Goal: Task Accomplishment & Management: Use online tool/utility

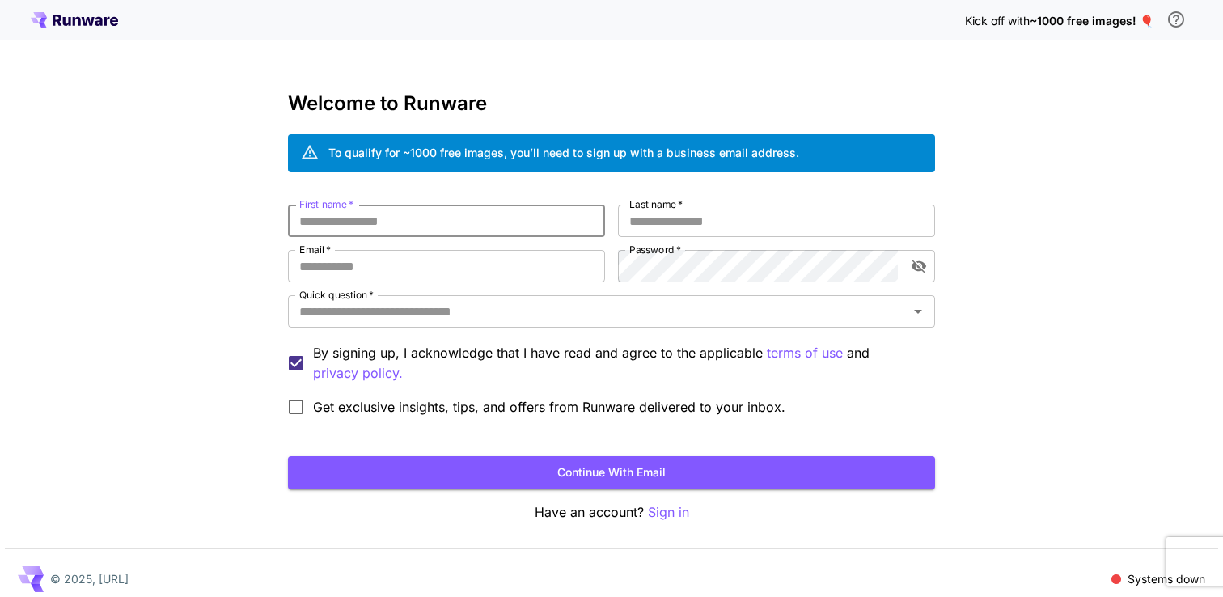
click at [402, 222] on input "First name   *" at bounding box center [446, 221] width 317 height 32
type input "****"
click at [680, 210] on label "Last name   *" at bounding box center [655, 204] width 53 height 14
click at [680, 210] on input "Last name   *" at bounding box center [776, 221] width 317 height 32
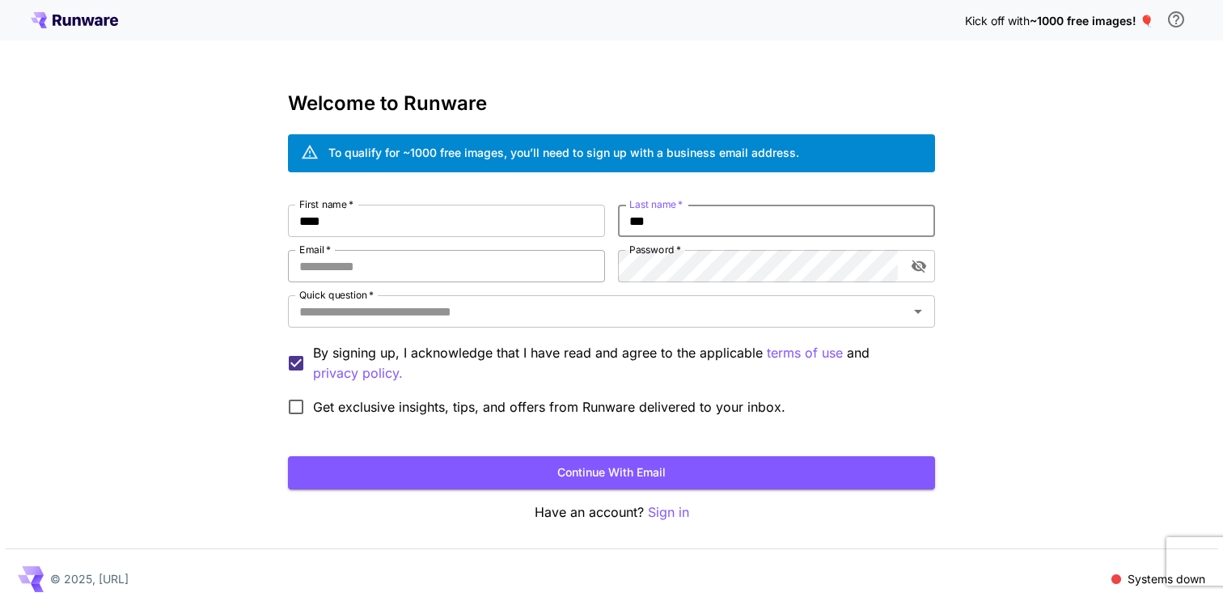
type input "***"
click at [374, 265] on input "Email   *" at bounding box center [446, 266] width 317 height 32
type input "**********"
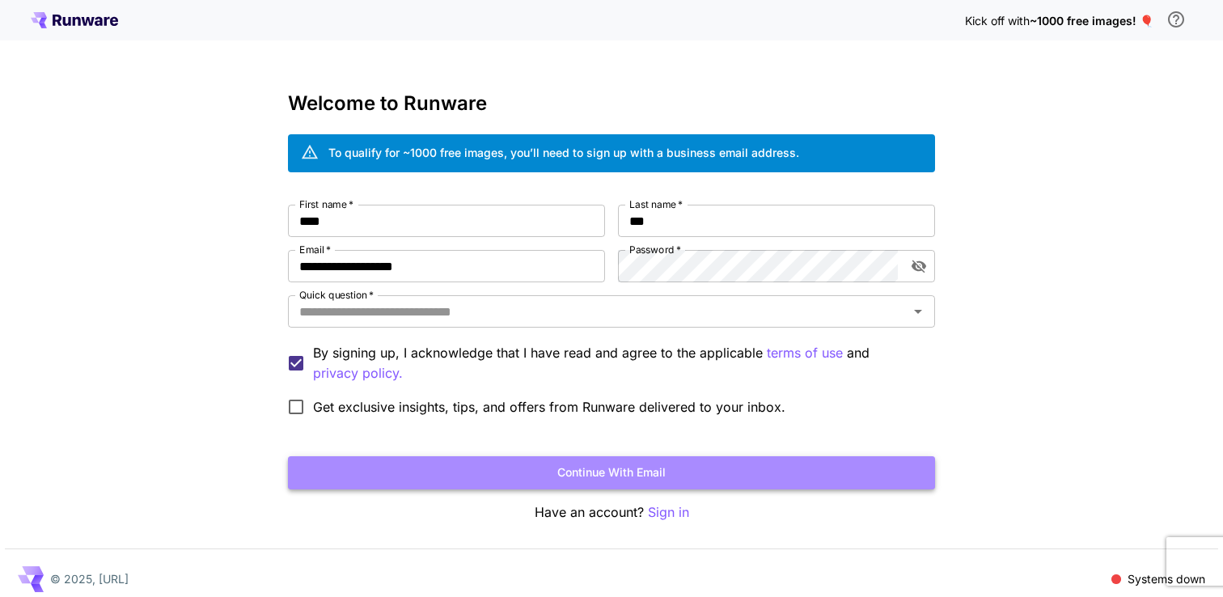
click at [662, 471] on button "Continue with email" at bounding box center [611, 472] width 647 height 33
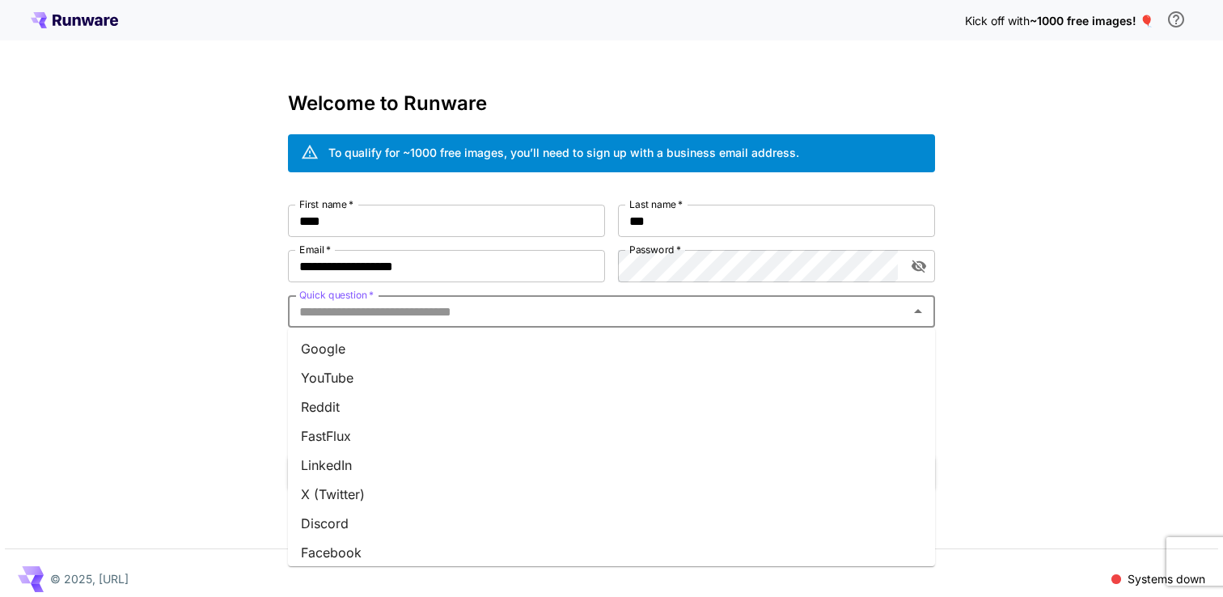
click at [553, 307] on input "Quick question   *" at bounding box center [598, 311] width 611 height 23
click at [477, 359] on li "Google" at bounding box center [611, 348] width 647 height 29
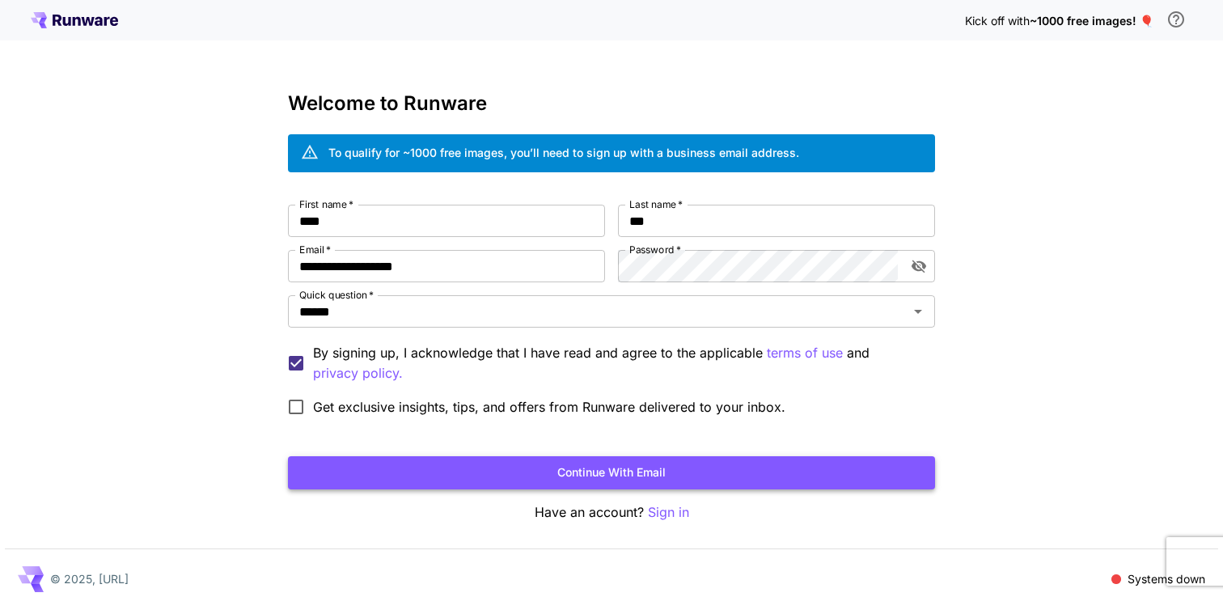
click at [539, 472] on button "Continue with email" at bounding box center [611, 472] width 647 height 33
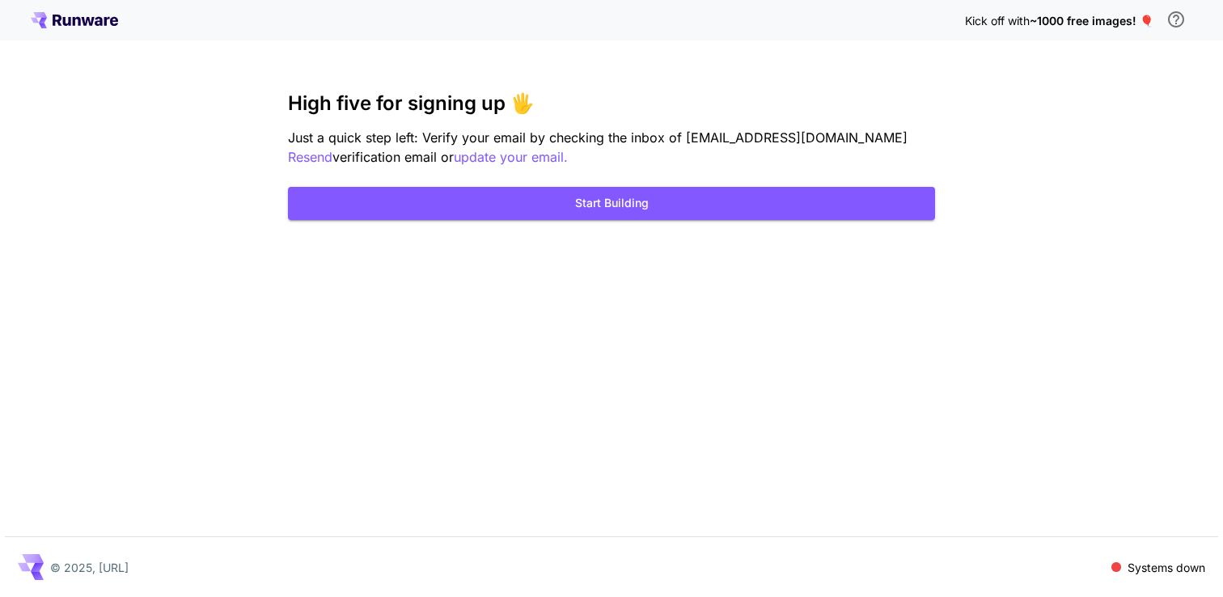
click at [604, 438] on div "Kick off with ~1000 free images! 🎈 High five for signing up 🖐️ Just a quick ste…" at bounding box center [611, 298] width 1223 height 597
click at [618, 207] on button "Start Building" at bounding box center [611, 203] width 647 height 33
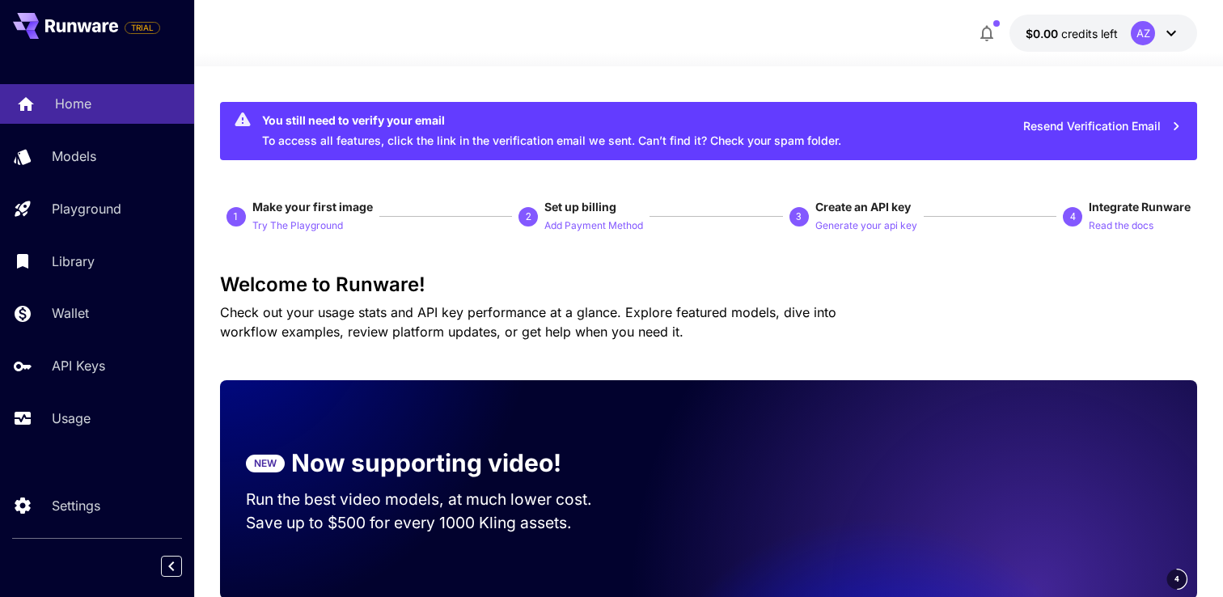
click at [87, 95] on p "Home" at bounding box center [73, 103] width 36 height 19
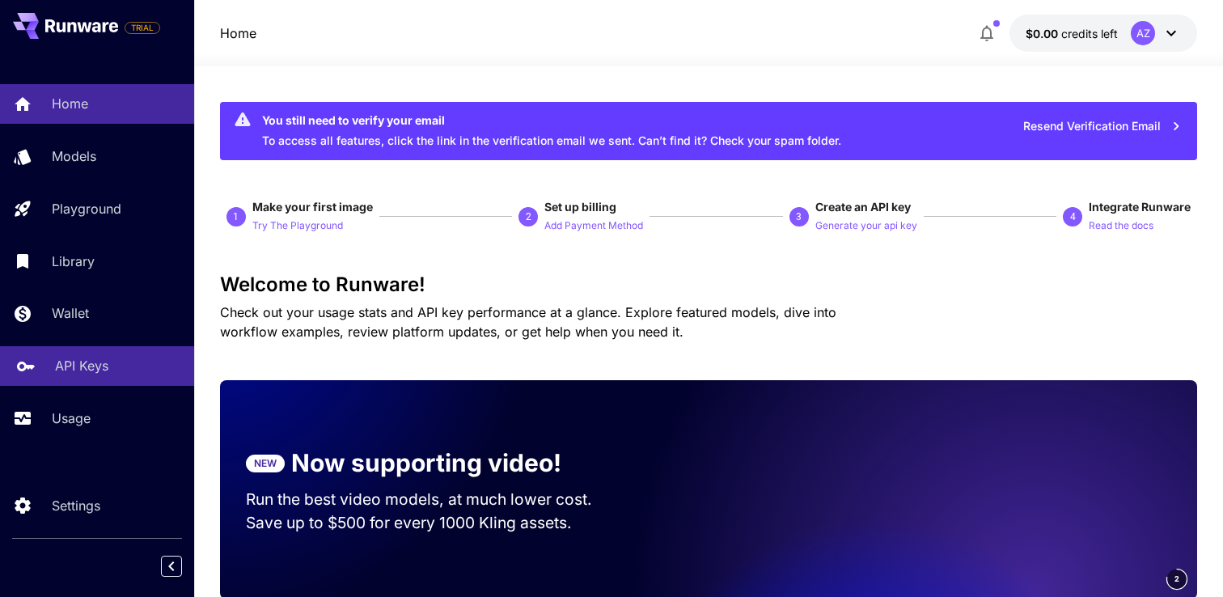
click at [77, 375] on p "API Keys" at bounding box center [81, 365] width 53 height 19
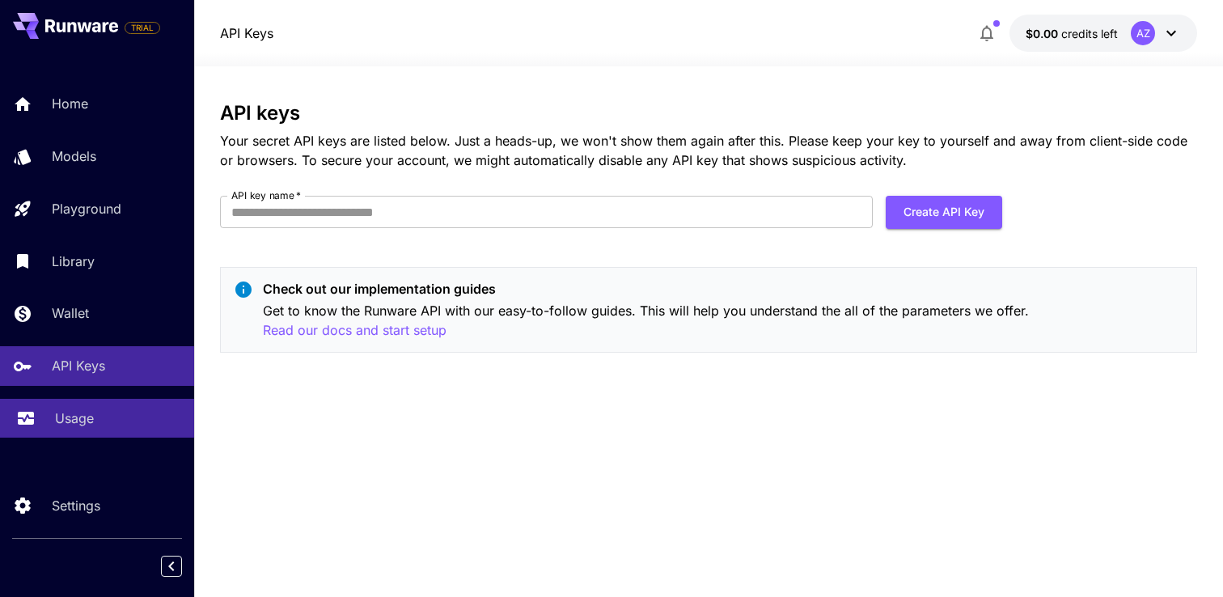
click at [92, 427] on p "Usage" at bounding box center [74, 418] width 39 height 19
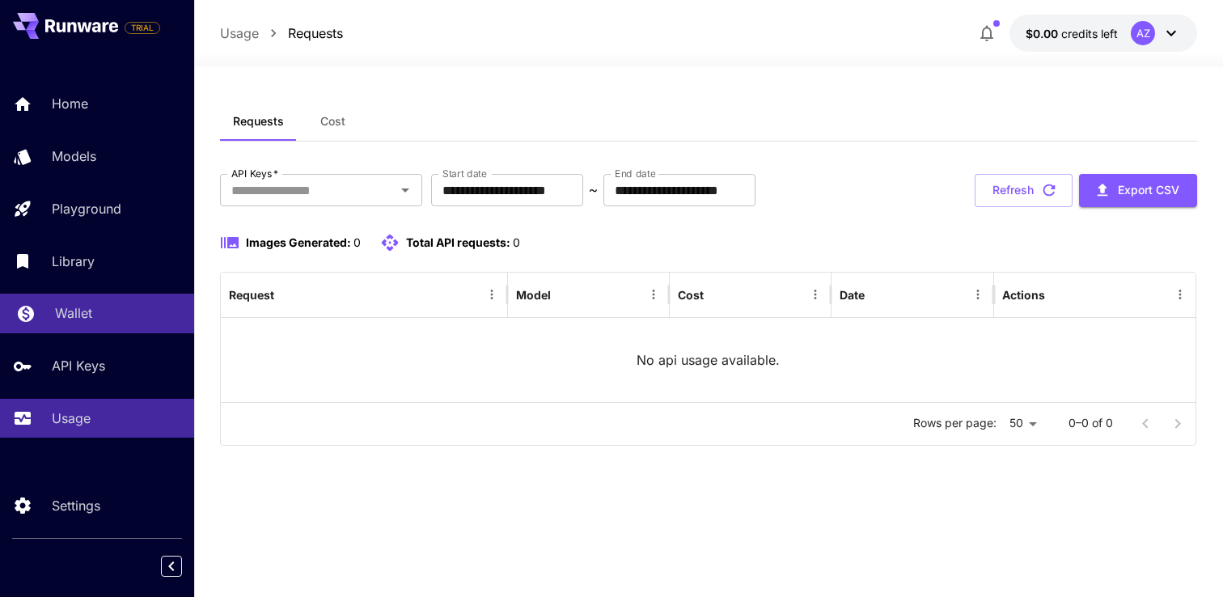
click at [88, 310] on p "Wallet" at bounding box center [73, 312] width 37 height 19
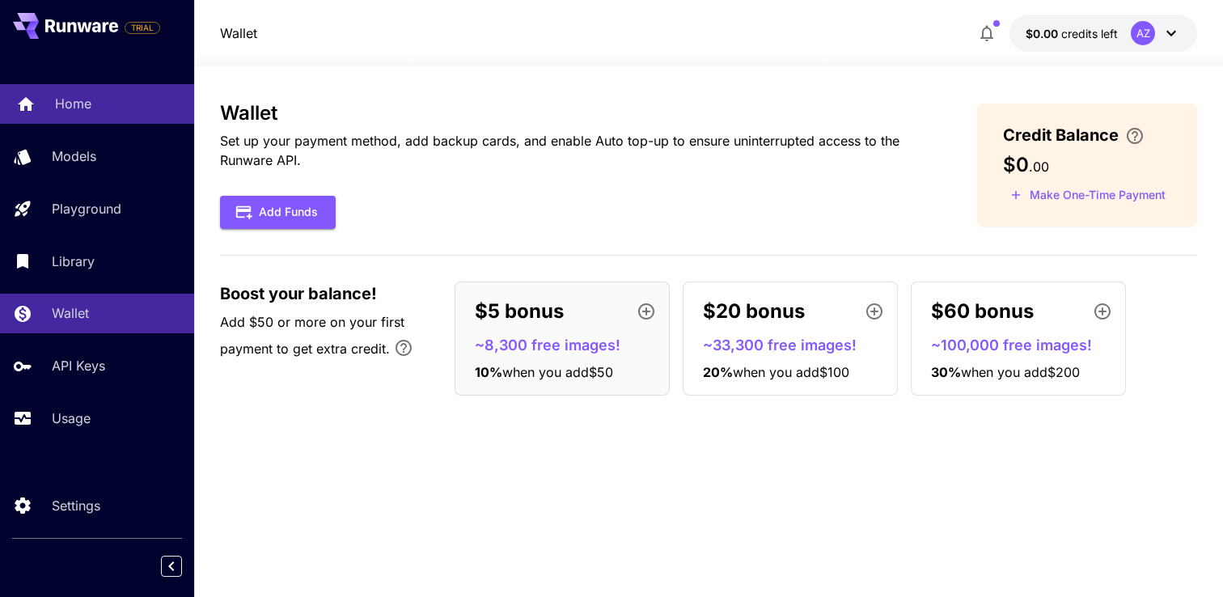
click at [80, 116] on link "Home" at bounding box center [97, 104] width 194 height 40
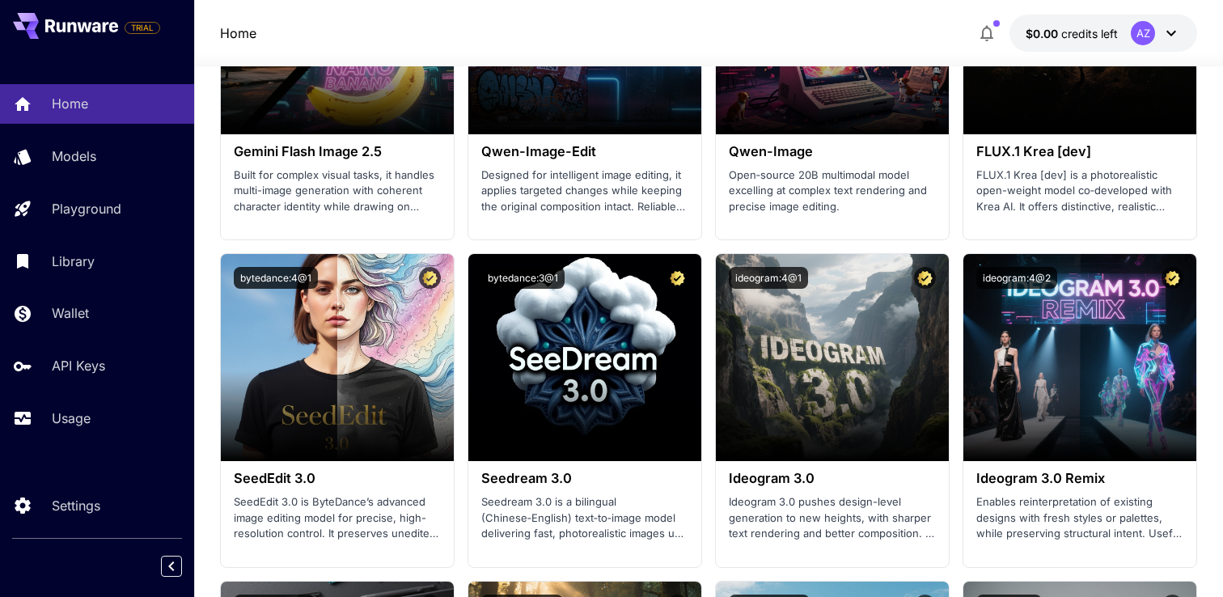
scroll to position [2377, 0]
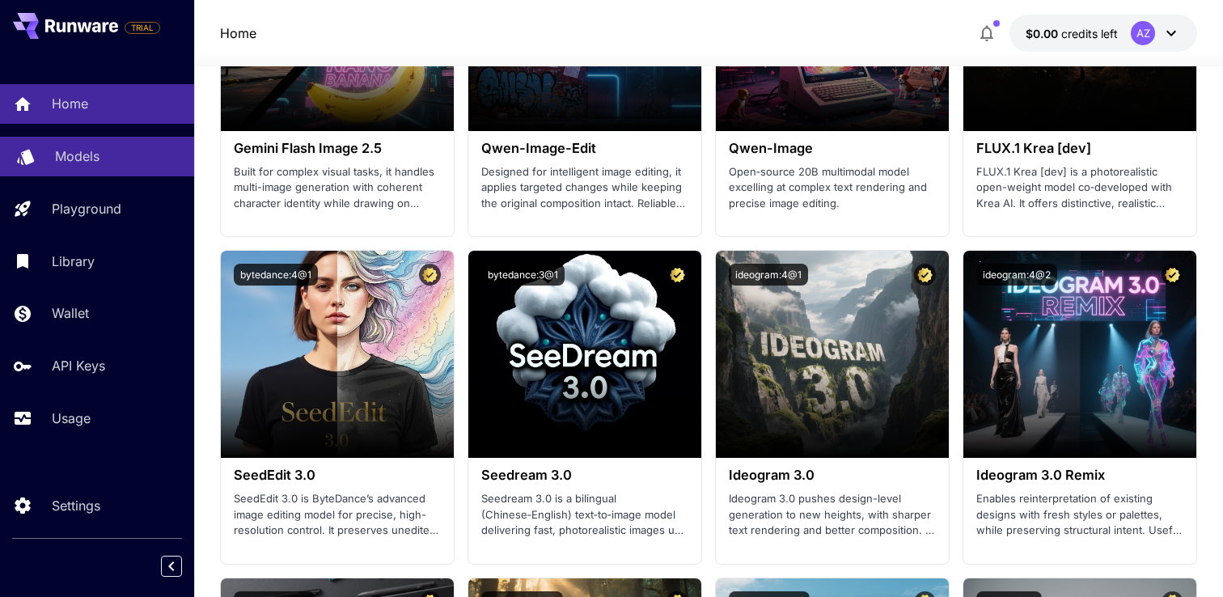
click at [78, 150] on p "Models" at bounding box center [77, 155] width 44 height 19
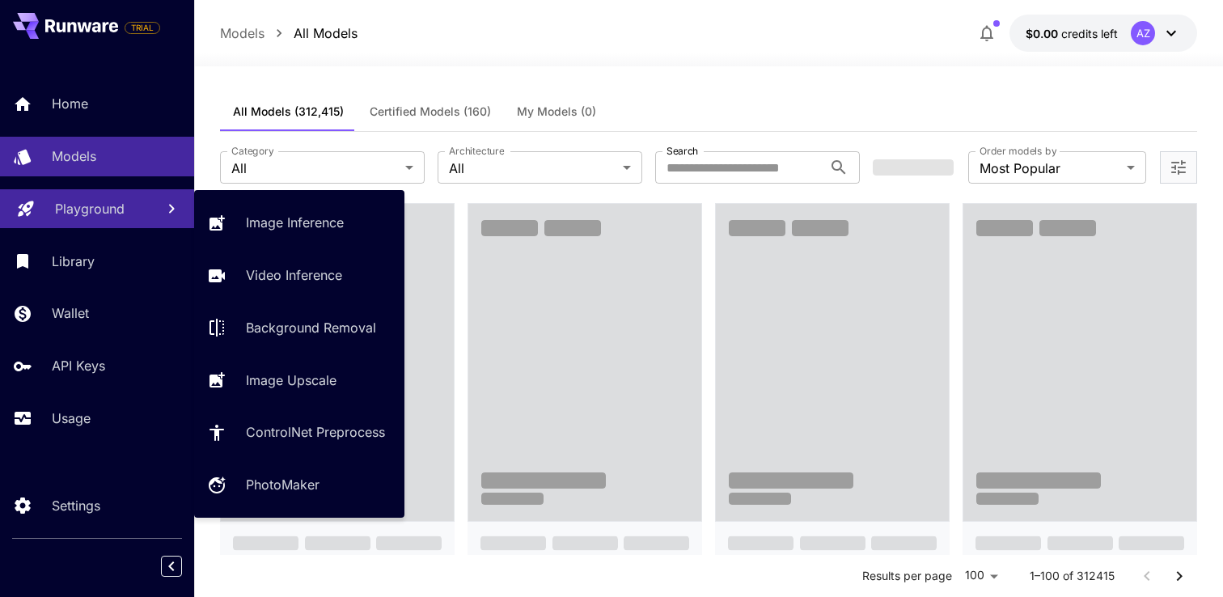
click at [108, 203] on p "Playground" at bounding box center [90, 208] width 70 height 19
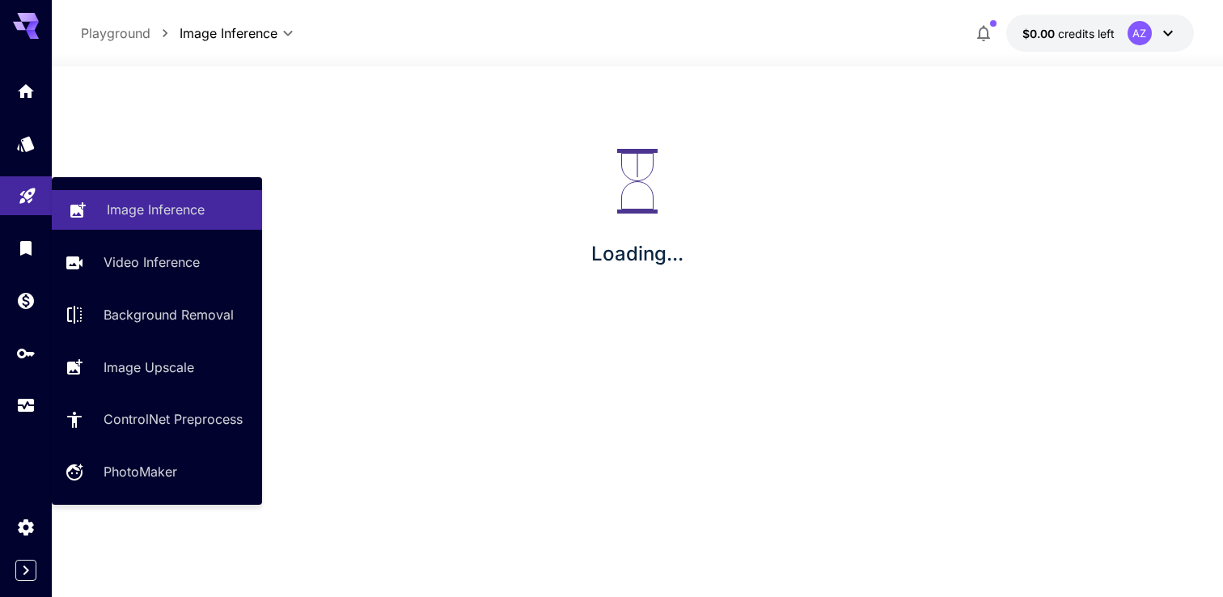
click at [256, 227] on link "Image Inference" at bounding box center [157, 210] width 210 height 40
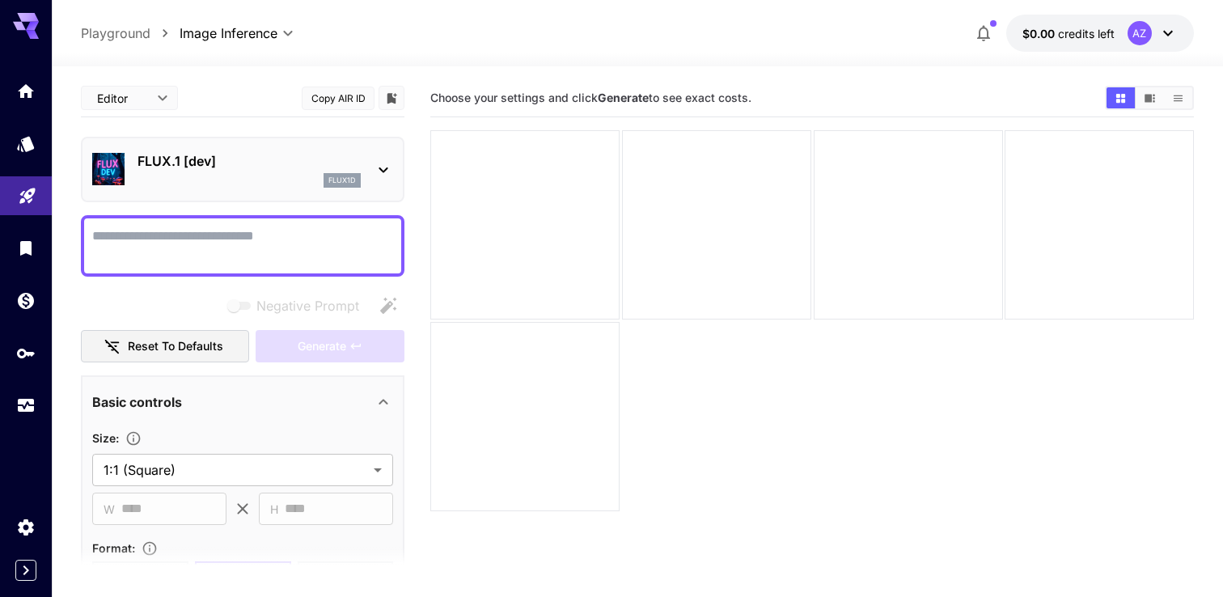
click at [387, 161] on icon at bounding box center [383, 169] width 19 height 19
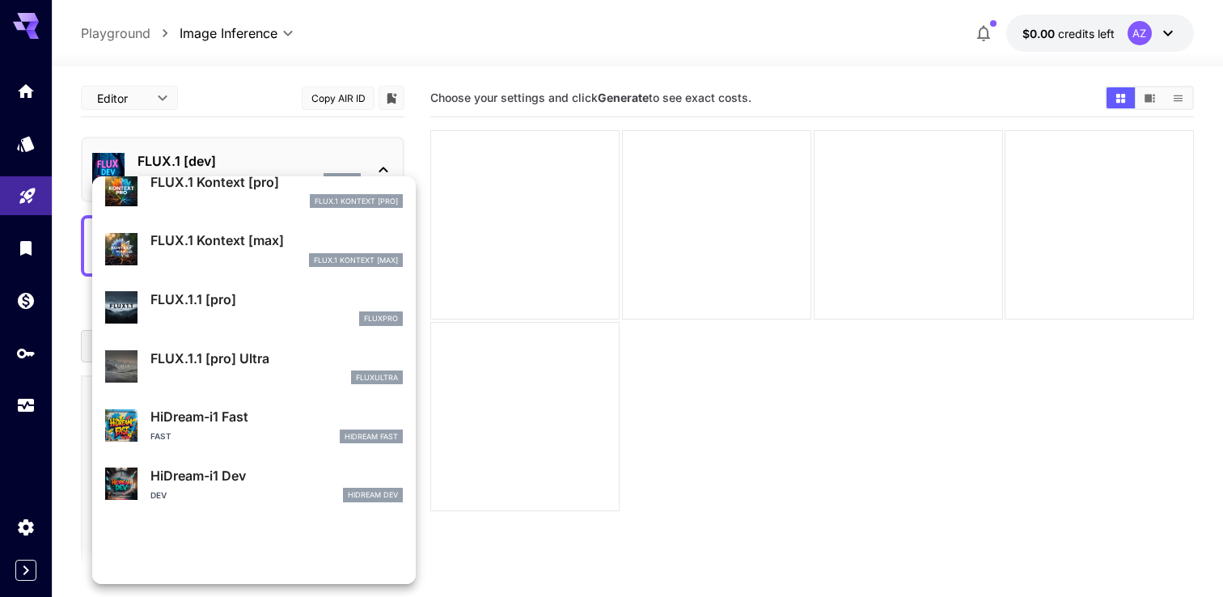
scroll to position [1250, 0]
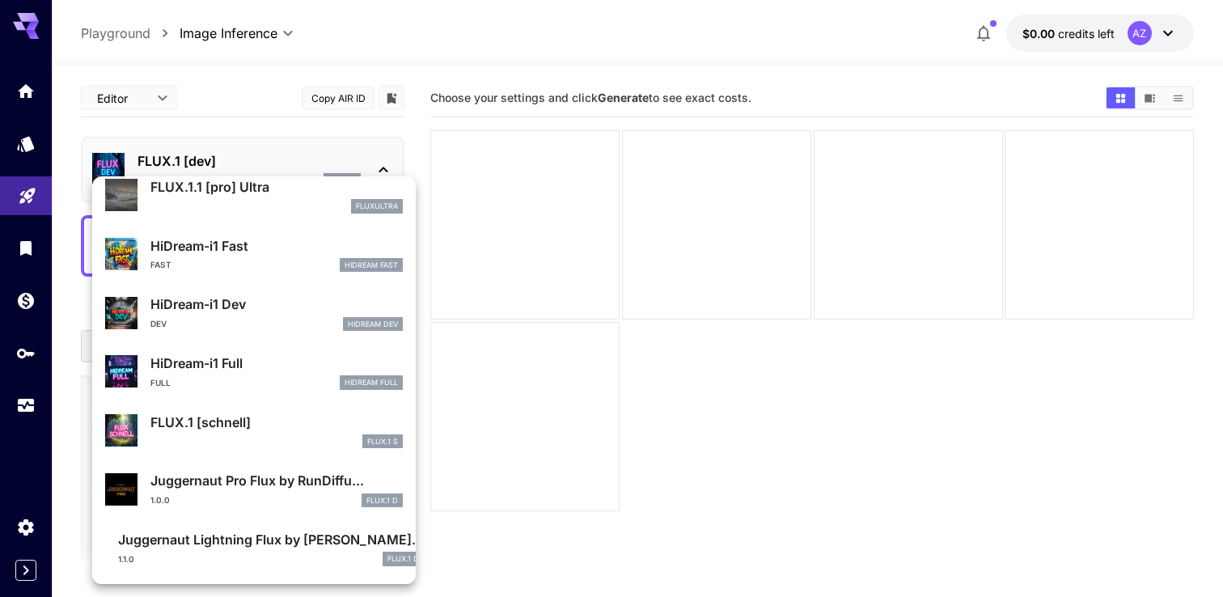
click at [804, 324] on div at bounding box center [611, 298] width 1223 height 597
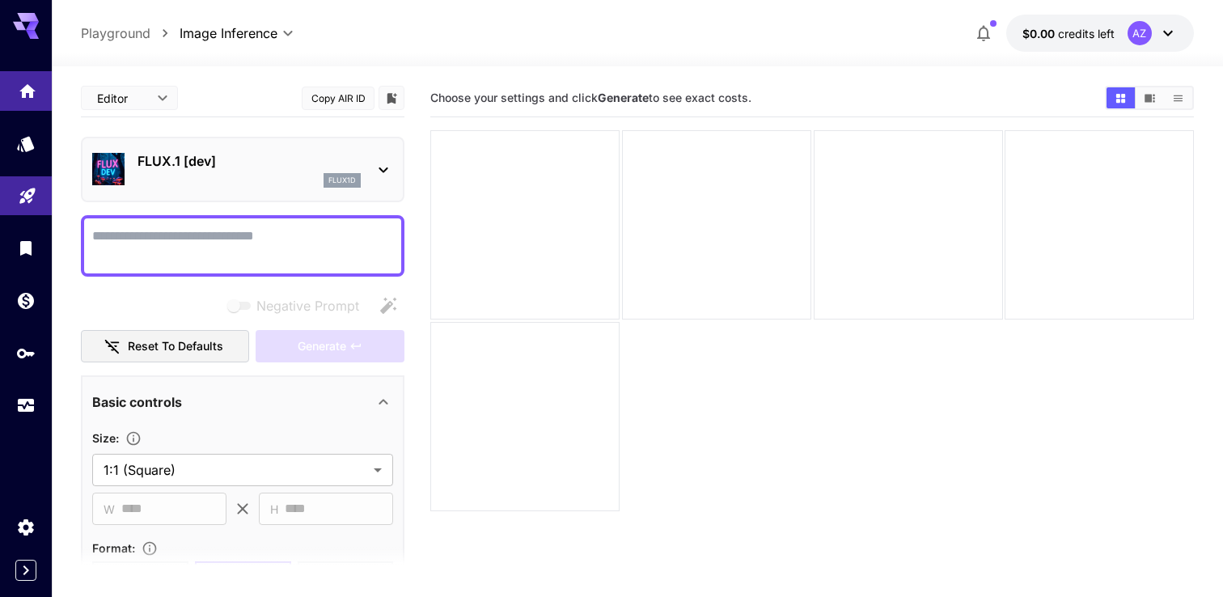
click at [23, 93] on icon "Home" at bounding box center [27, 86] width 16 height 14
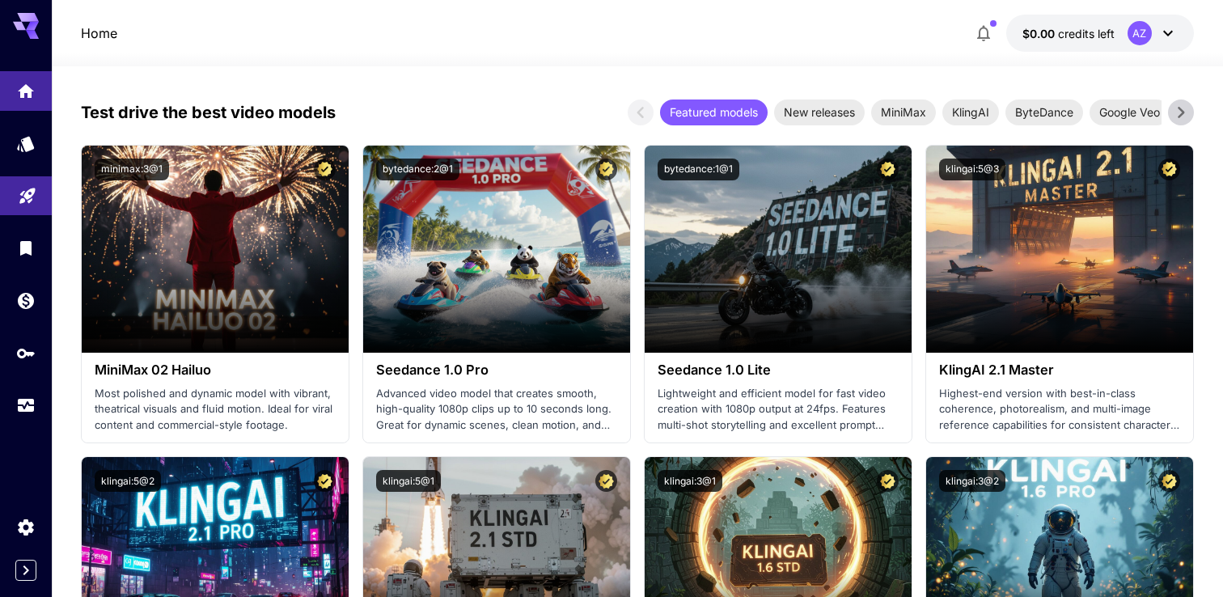
scroll to position [543, 0]
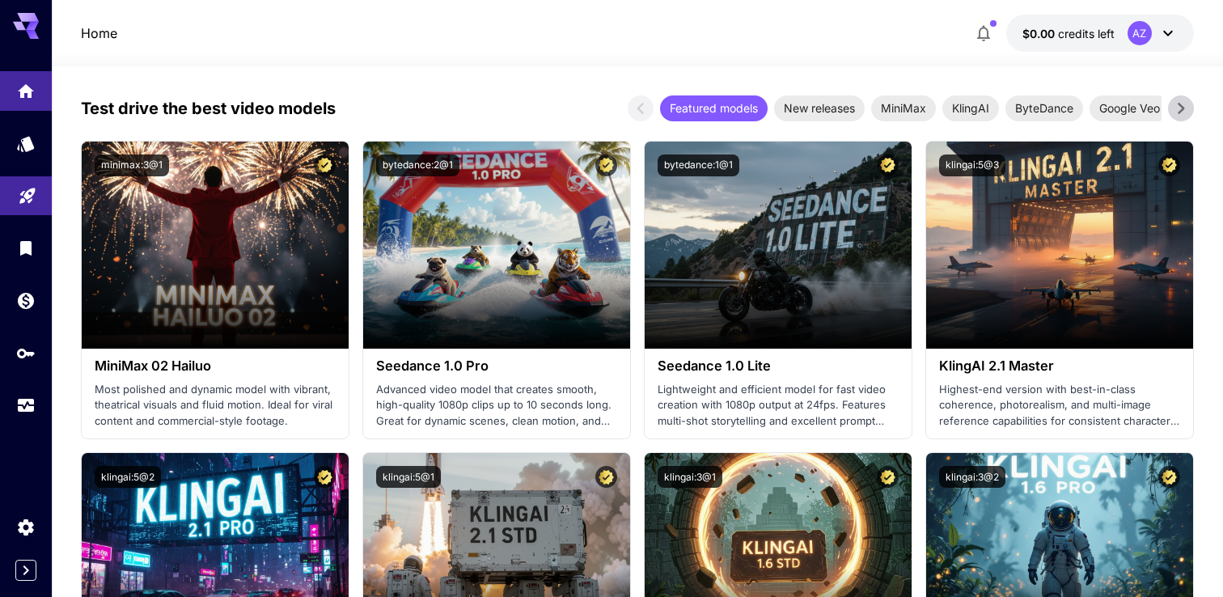
click at [1188, 107] on icon at bounding box center [1181, 108] width 24 height 24
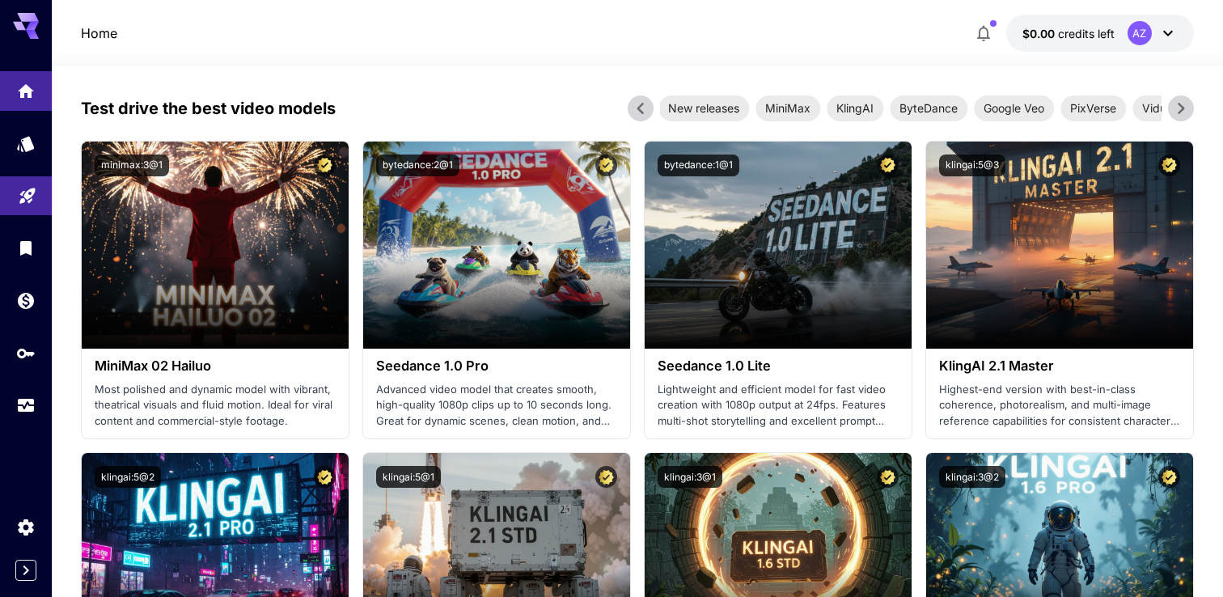
click at [1188, 107] on icon at bounding box center [1181, 108] width 24 height 24
click at [642, 112] on icon at bounding box center [640, 108] width 6 height 11
click at [946, 106] on span "ByteDance" at bounding box center [929, 108] width 78 height 17
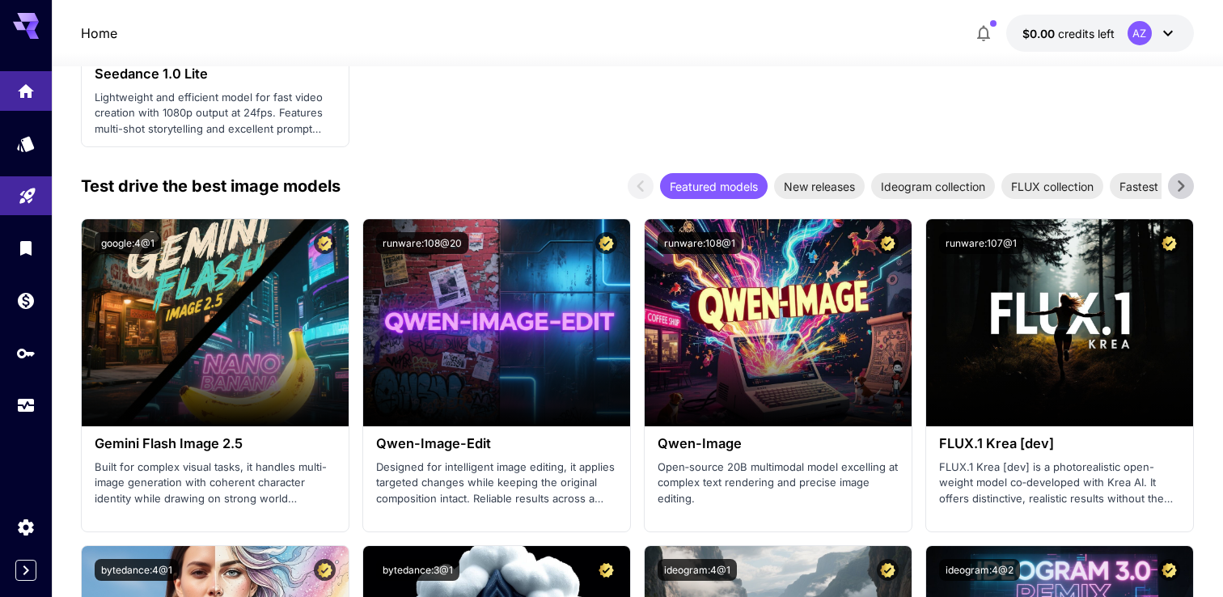
scroll to position [864, 0]
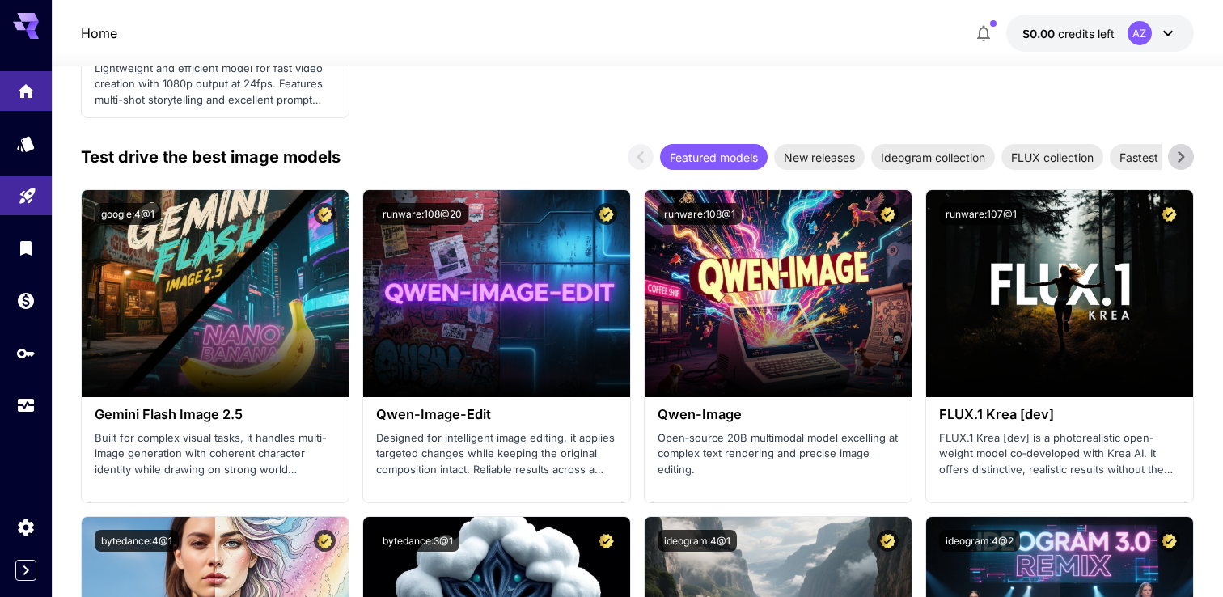
click at [1176, 157] on icon at bounding box center [1181, 157] width 24 height 24
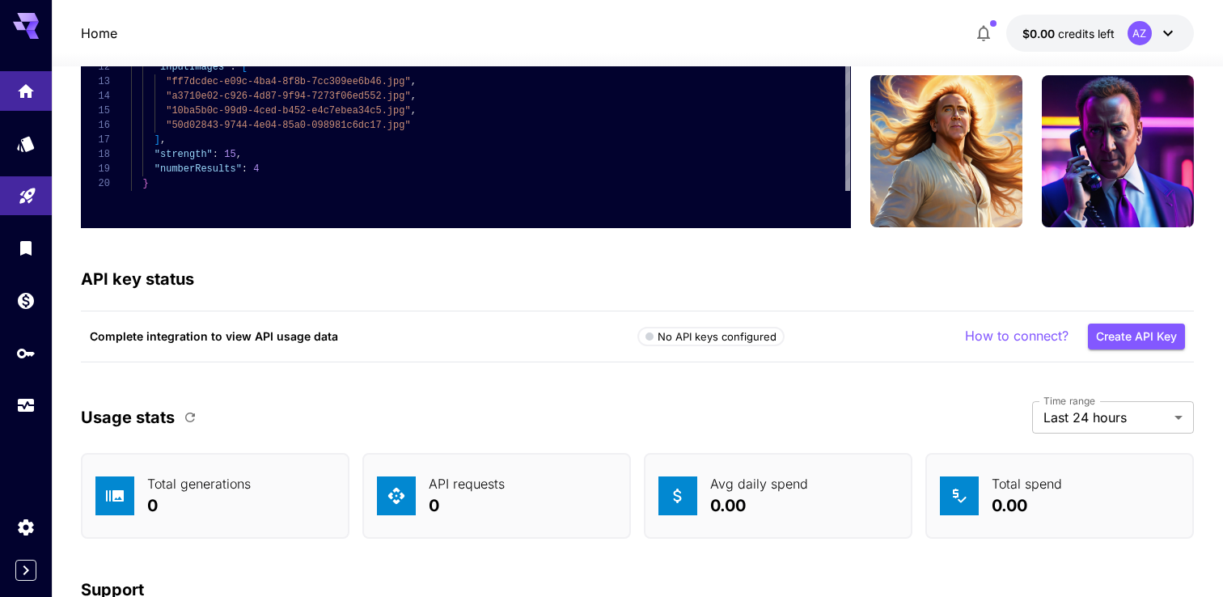
scroll to position [3814, 0]
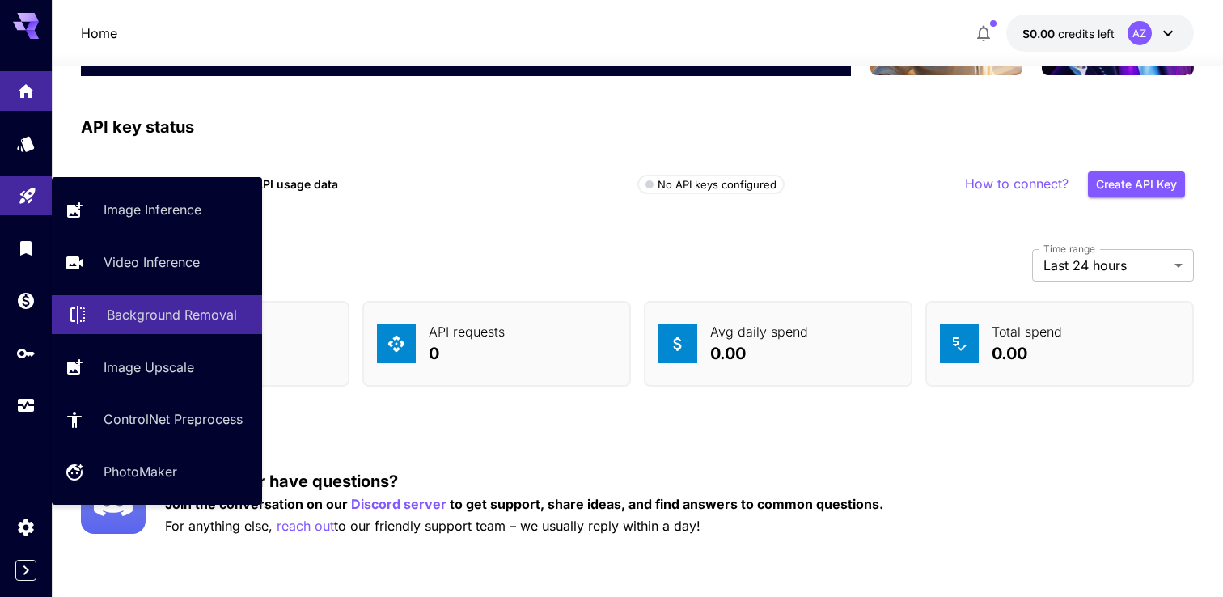
click at [151, 322] on p "Background Removal" at bounding box center [172, 314] width 130 height 19
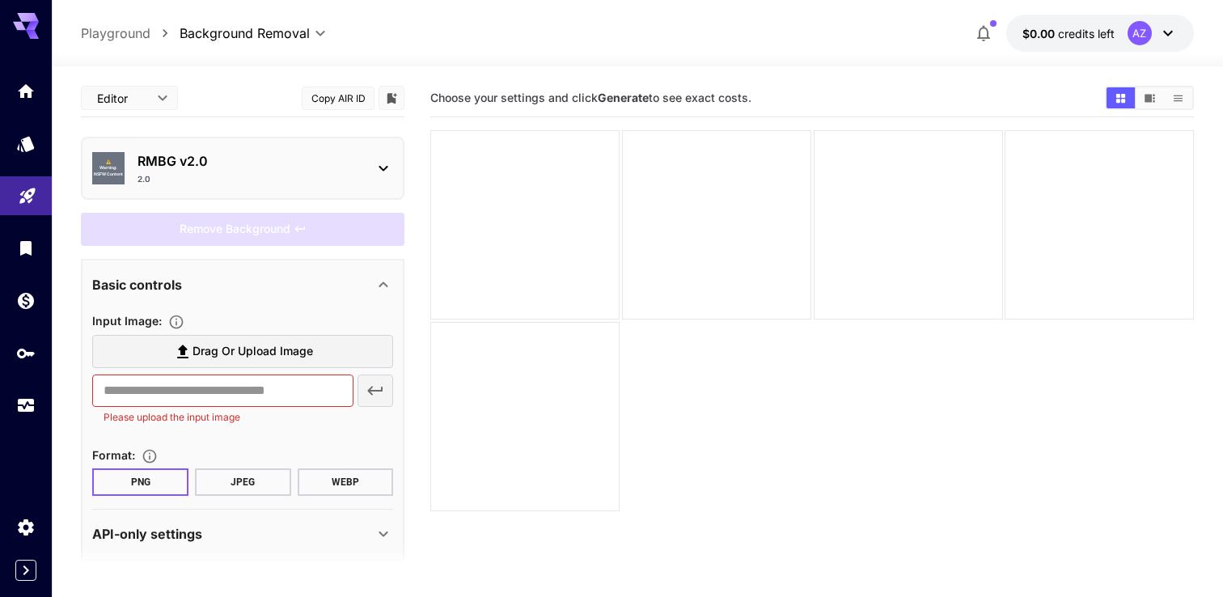
click at [376, 175] on icon at bounding box center [383, 168] width 19 height 19
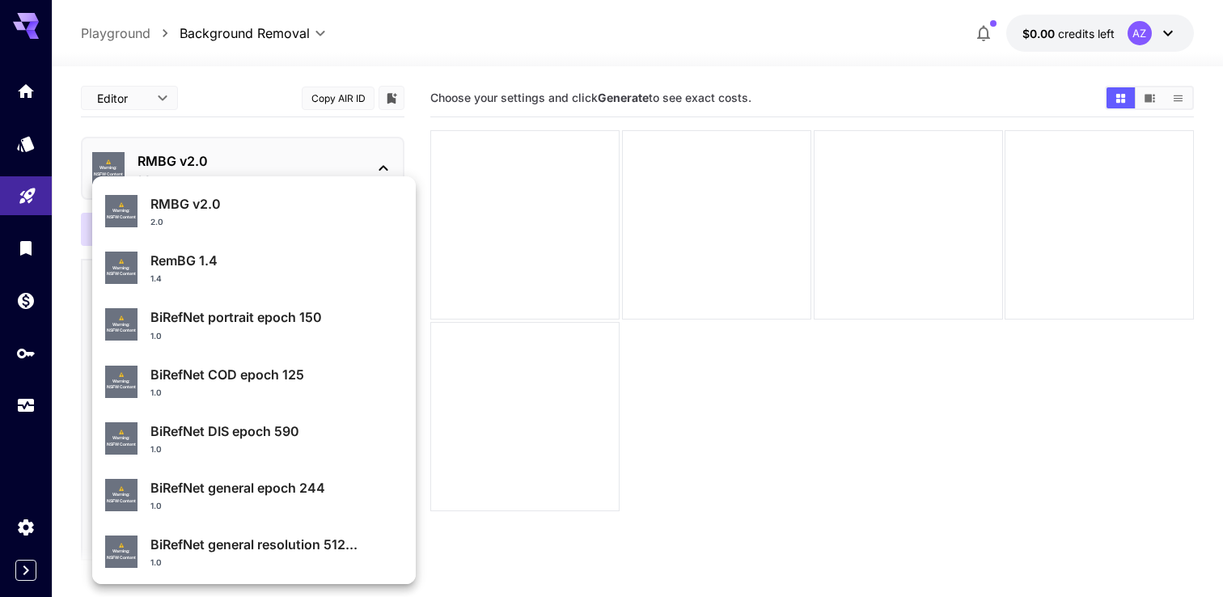
click at [783, 456] on div at bounding box center [611, 298] width 1223 height 597
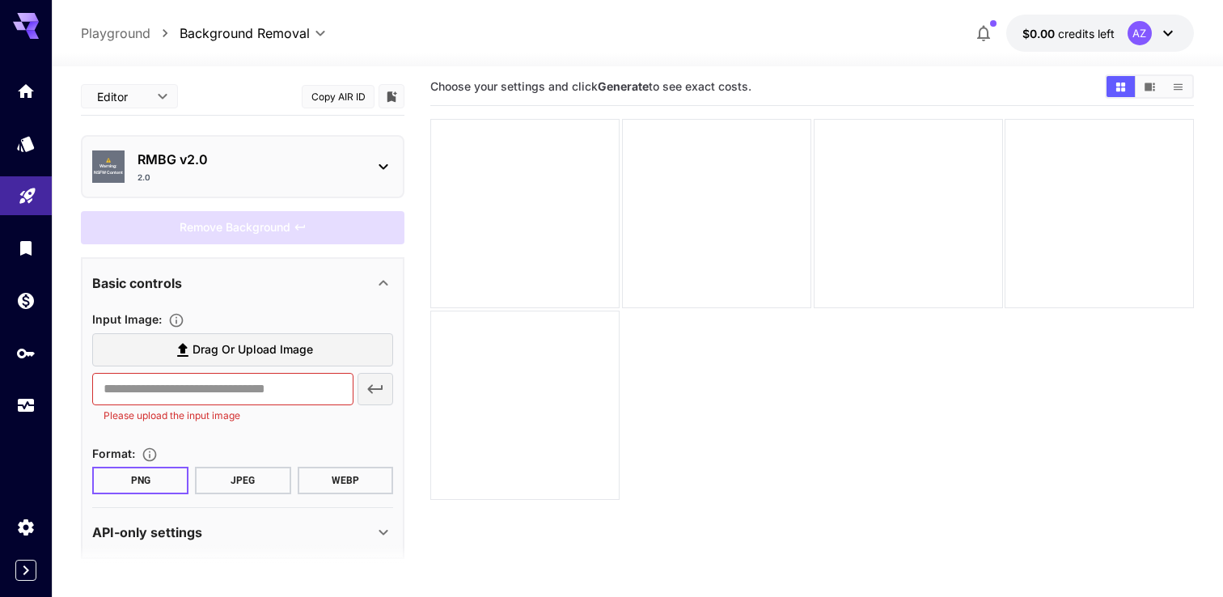
scroll to position [14, 0]
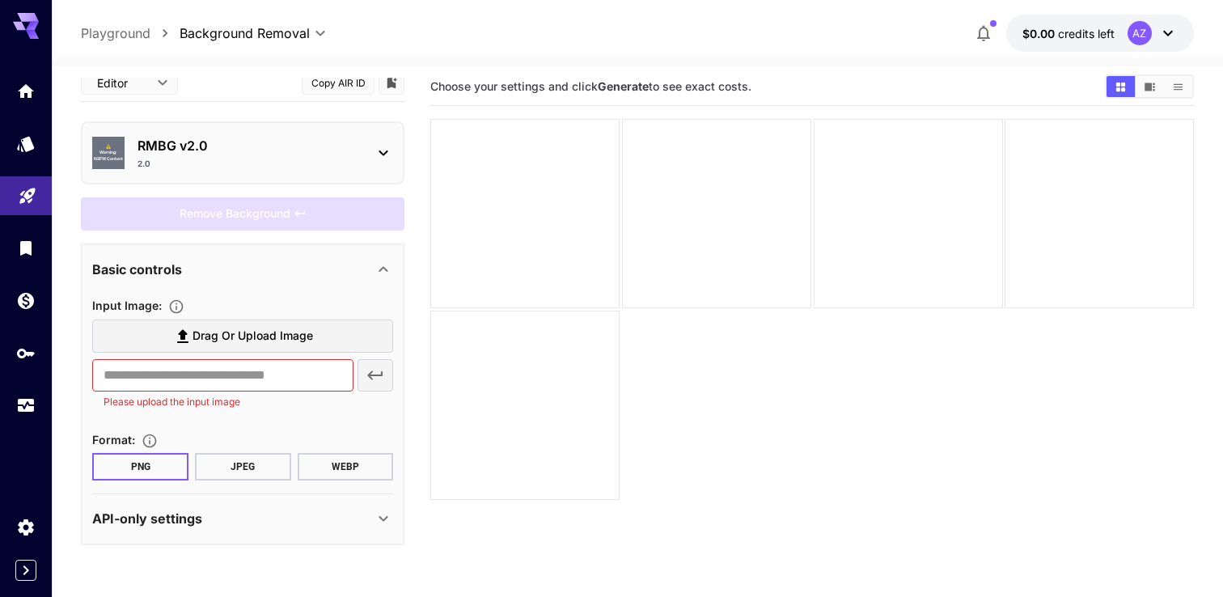
click at [380, 521] on icon at bounding box center [383, 518] width 19 height 19
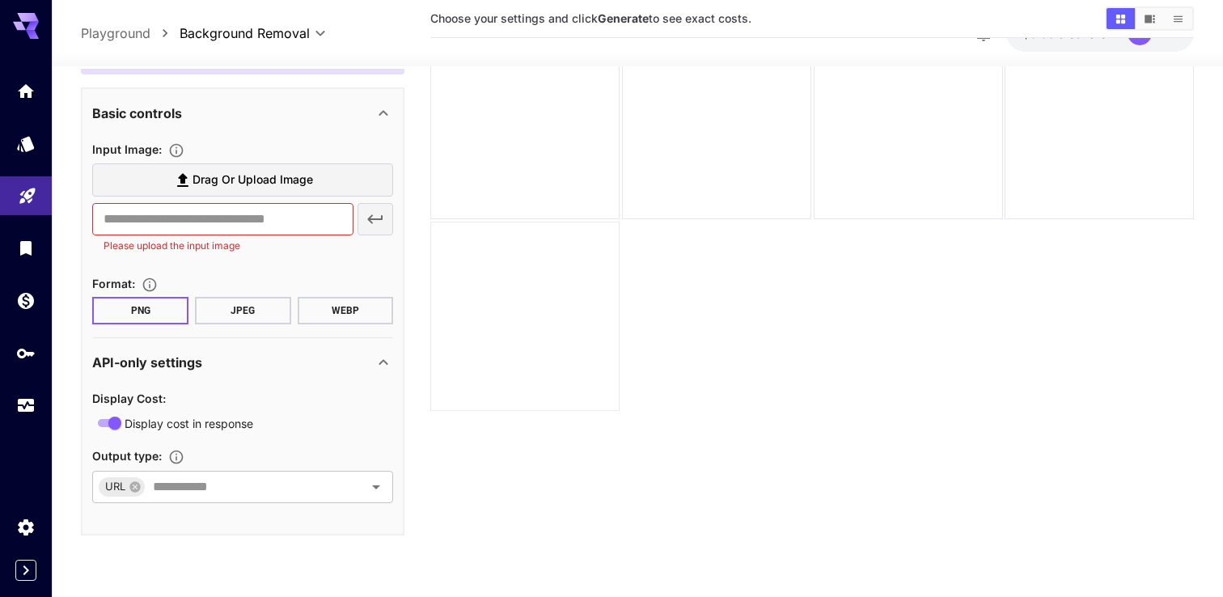
scroll to position [0, 0]
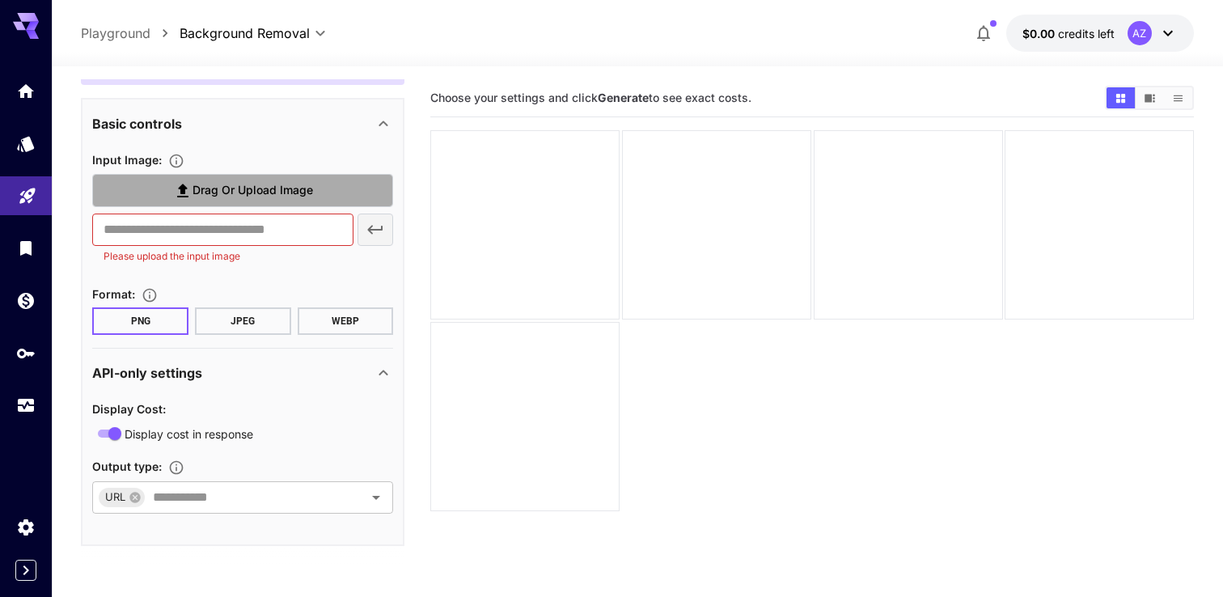
click at [267, 189] on span "Drag or upload image" at bounding box center [253, 190] width 121 height 20
click at [0, 0] on input "Drag or upload image" at bounding box center [0, 0] width 0 height 0
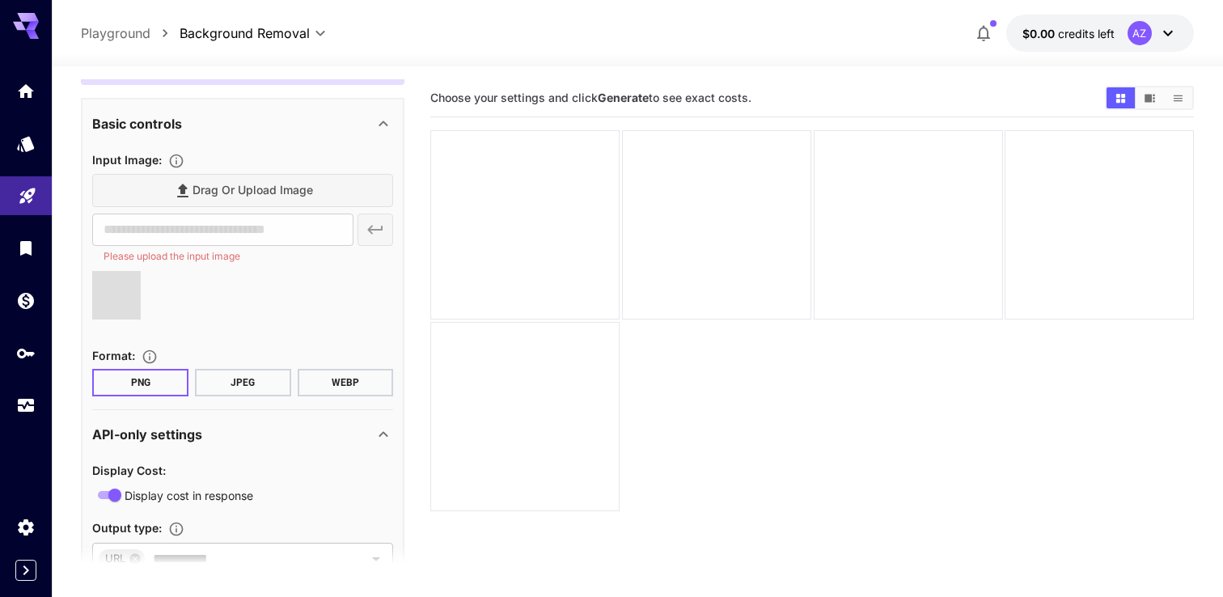
type input "**********"
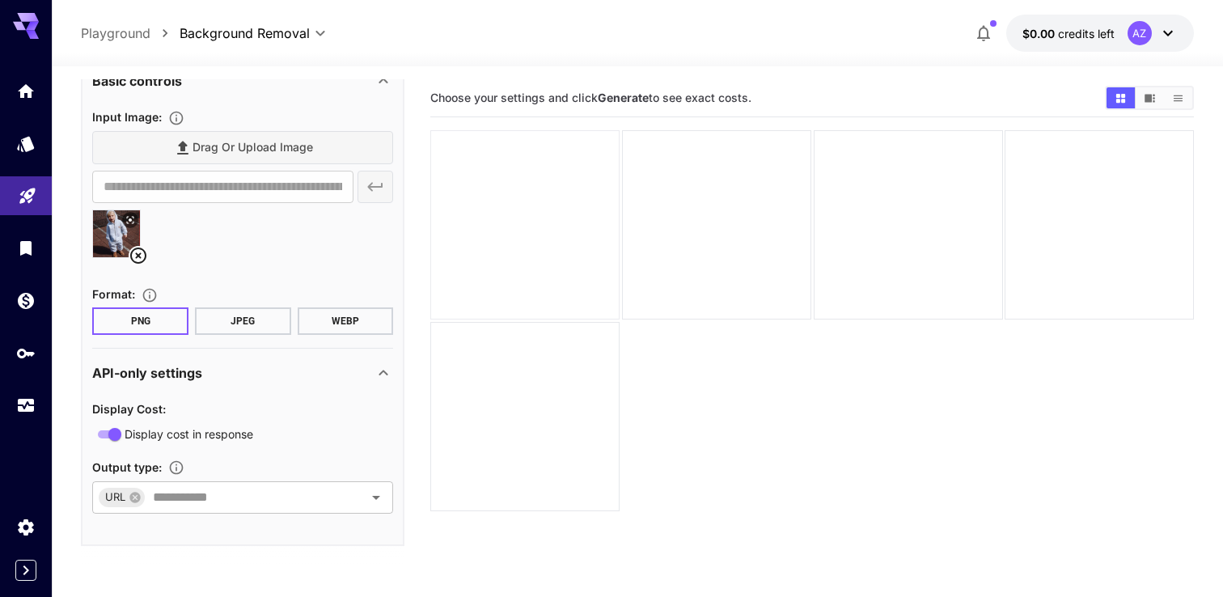
click at [544, 222] on div at bounding box center [524, 224] width 189 height 189
click at [327, 253] on div at bounding box center [242, 240] width 301 height 61
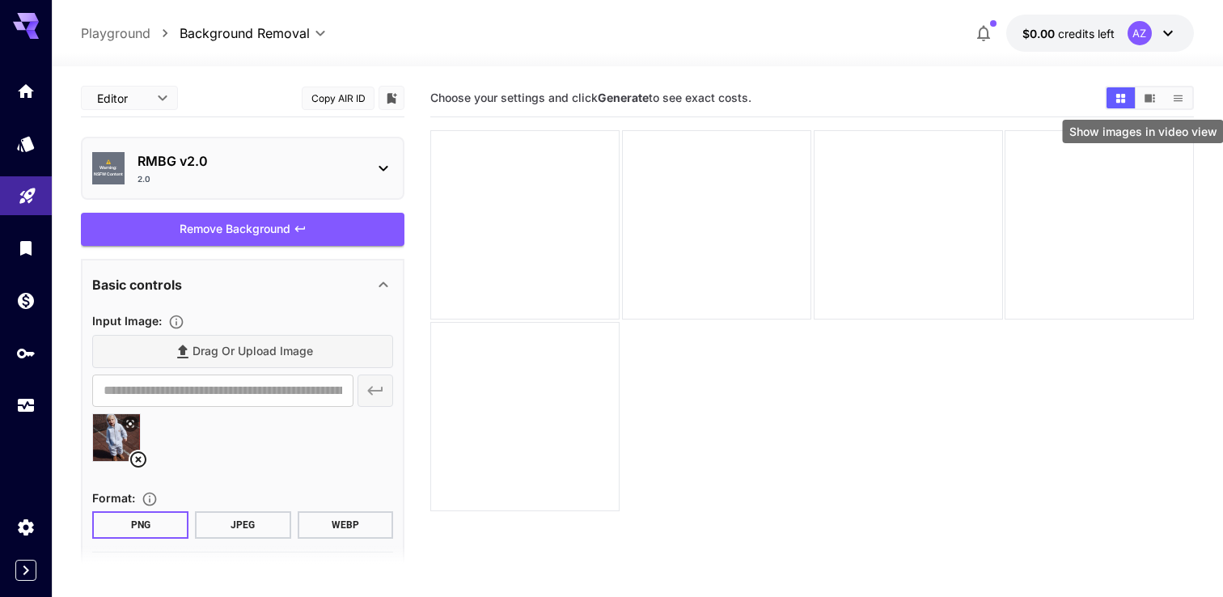
click at [1148, 101] on icon "Show images in video view" at bounding box center [1150, 98] width 11 height 8
click at [1183, 93] on icon "Show images in list view" at bounding box center [1178, 98] width 12 height 12
click at [1116, 104] on button "Show images in grid view" at bounding box center [1121, 97] width 28 height 21
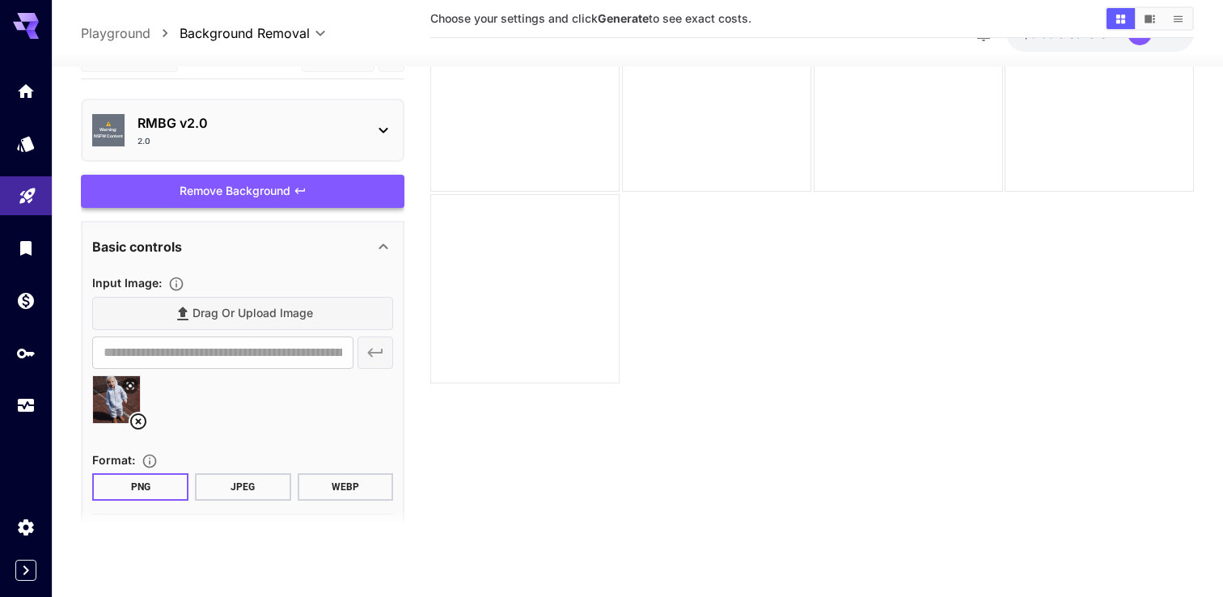
click at [288, 195] on div "Remove Background" at bounding box center [243, 191] width 324 height 33
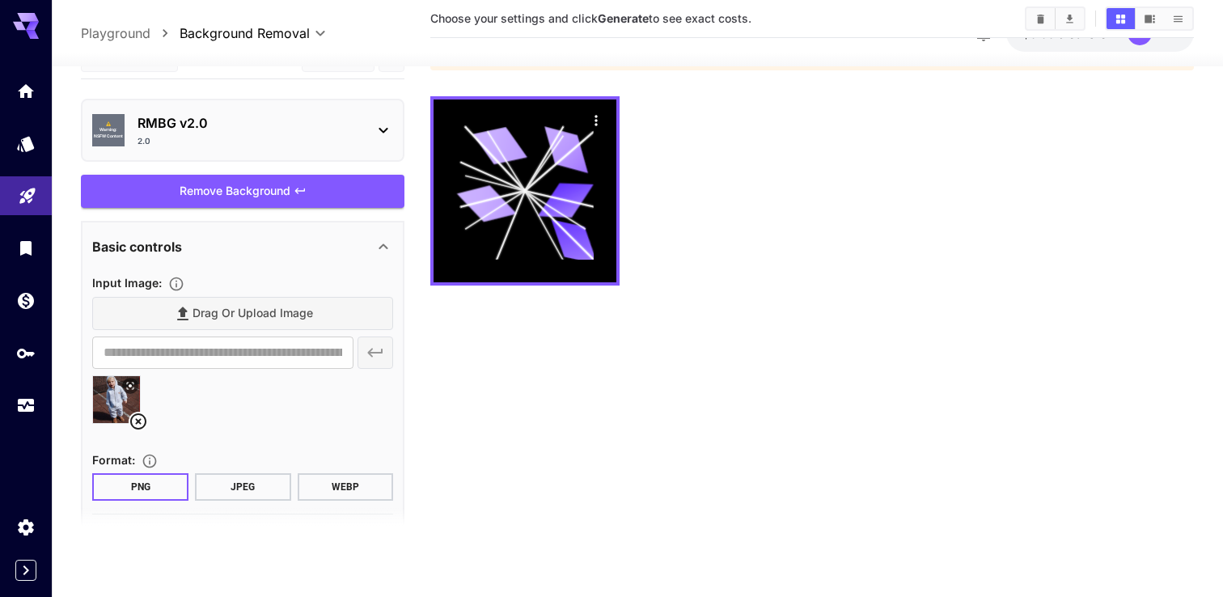
scroll to position [0, 0]
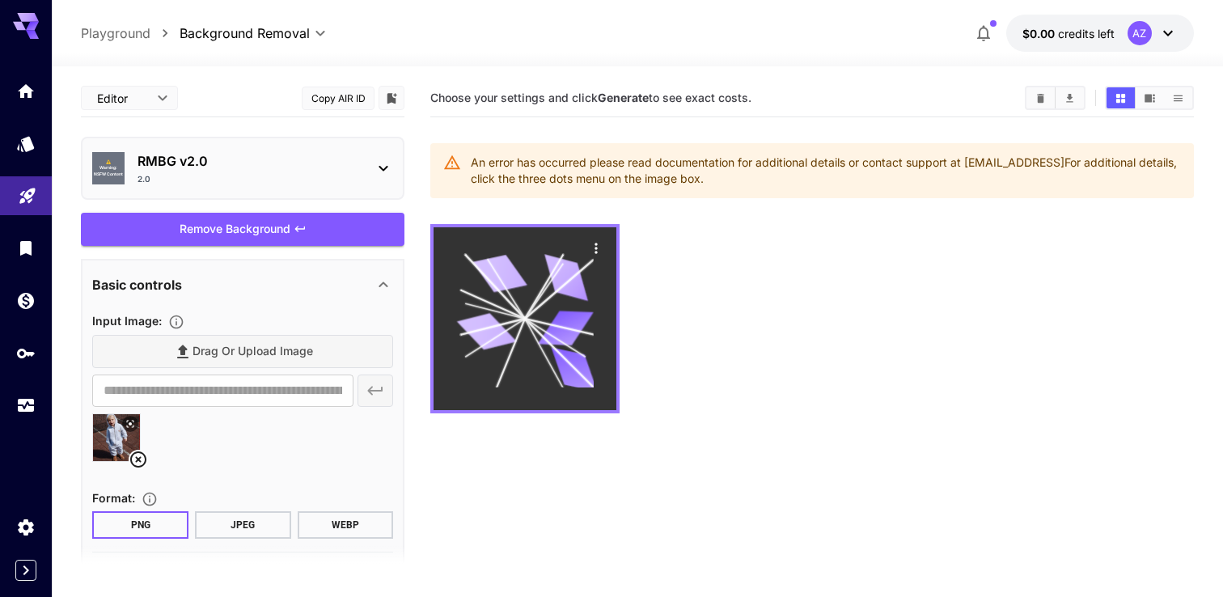
click at [552, 303] on icon at bounding box center [524, 318] width 137 height 137
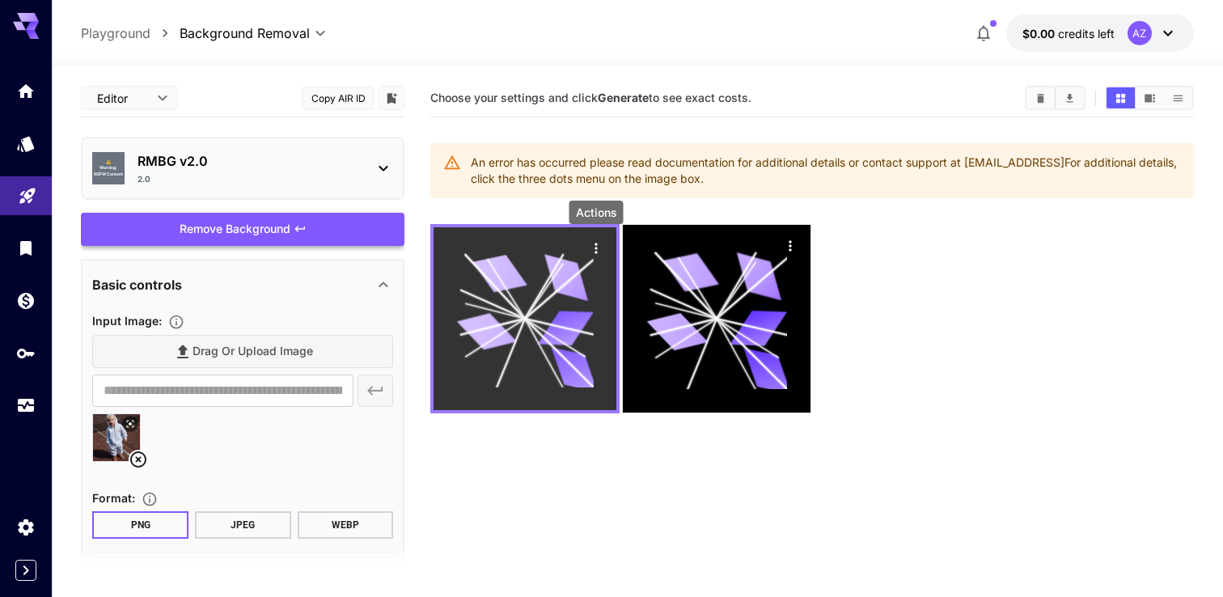
click at [600, 242] on icon "Actions" at bounding box center [596, 248] width 16 height 16
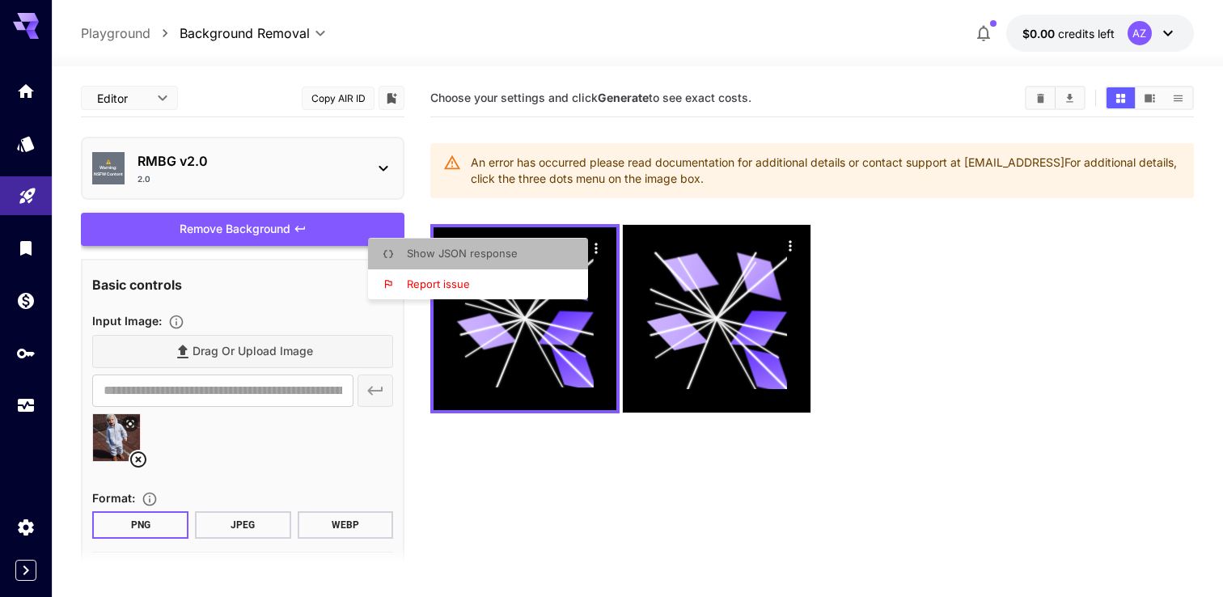
click at [558, 261] on li "Show JSON response" at bounding box center [483, 254] width 230 height 31
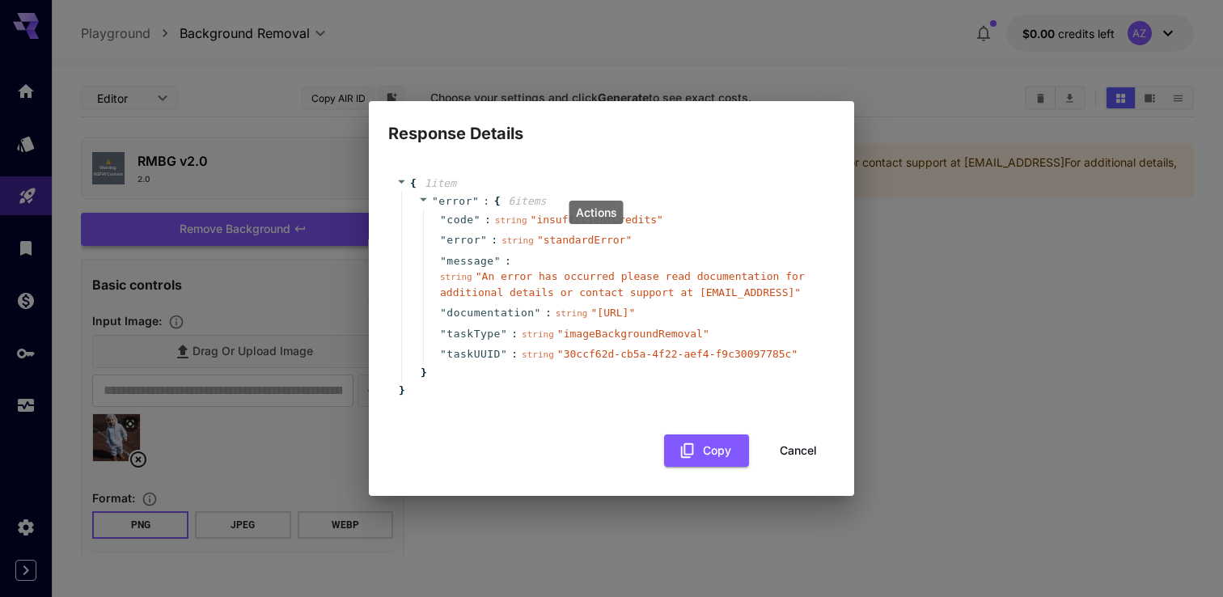
click at [703, 251] on div "" message " : string " An error has occurred please read documentation for addi…" at bounding box center [623, 277] width 400 height 53
click at [789, 454] on button "Cancel" at bounding box center [798, 450] width 73 height 33
